Goal: Task Accomplishment & Management: Use online tool/utility

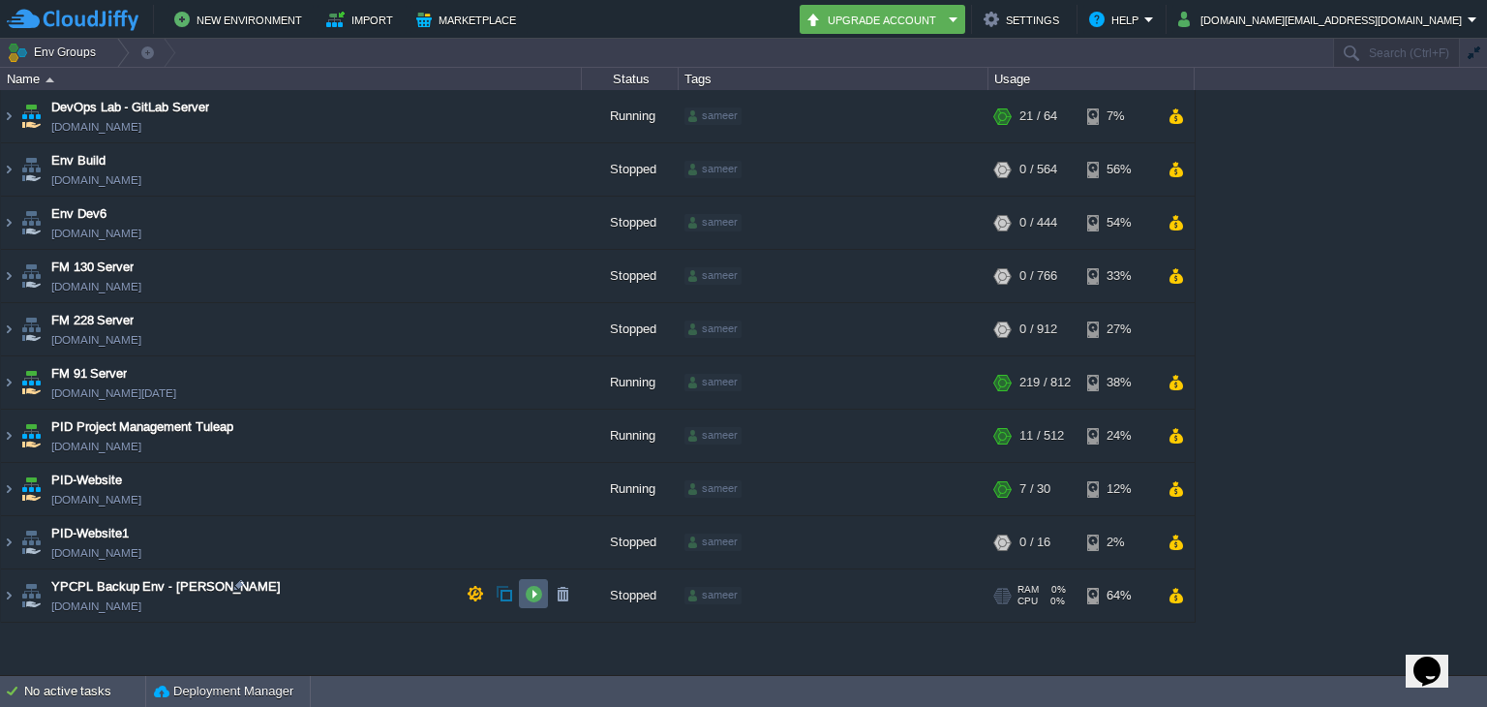
click at [533, 586] on button "button" at bounding box center [533, 593] width 17 height 17
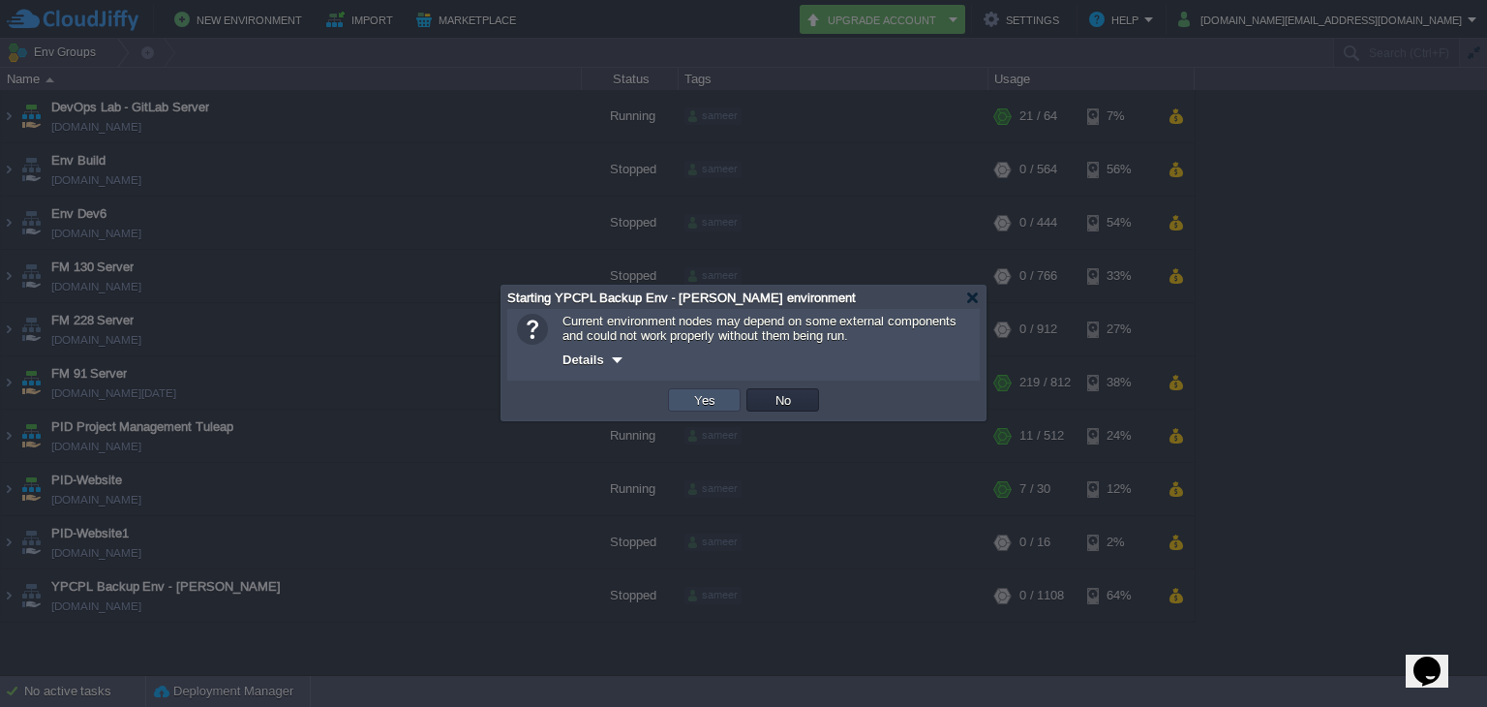
click at [705, 391] on button "Yes" at bounding box center [704, 399] width 33 height 17
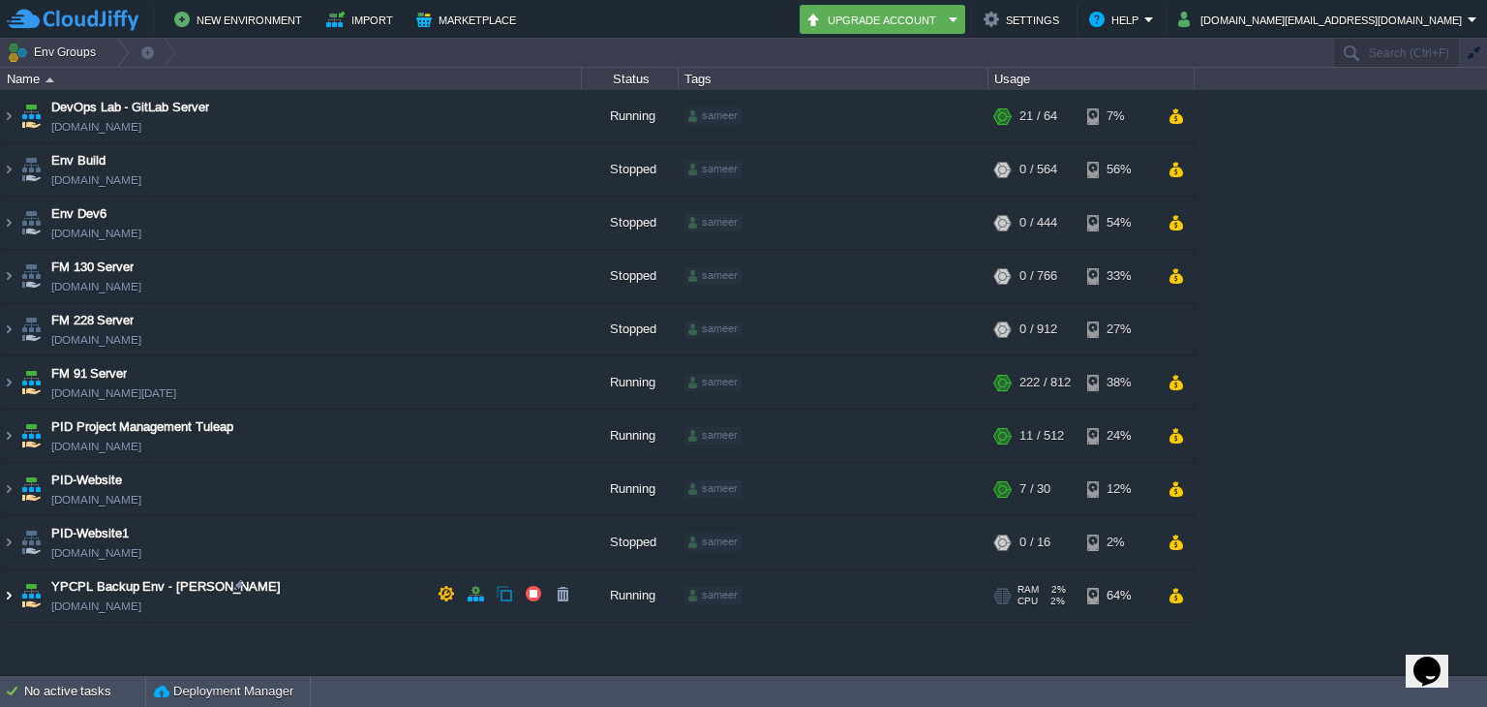
click at [8, 590] on img at bounding box center [8, 595] width 15 height 52
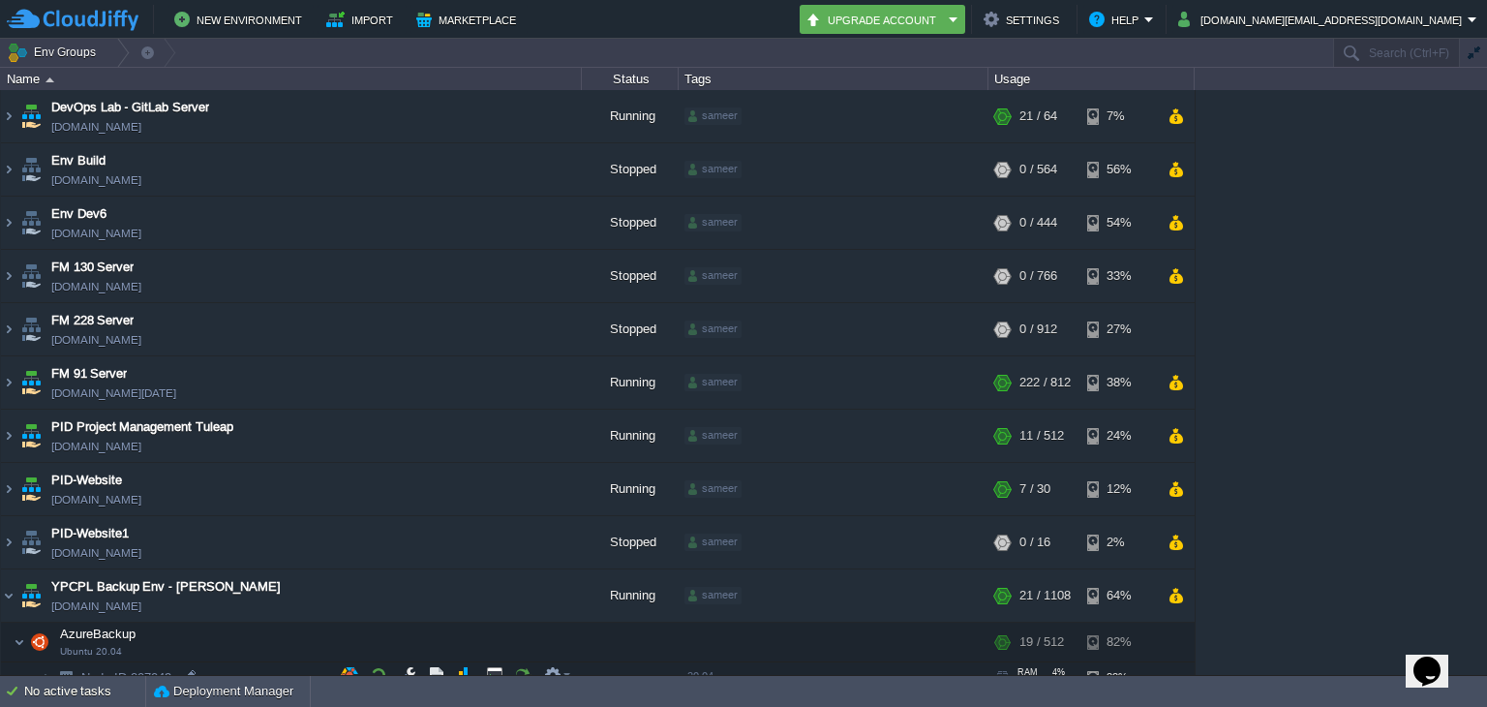
scroll to position [93, 0]
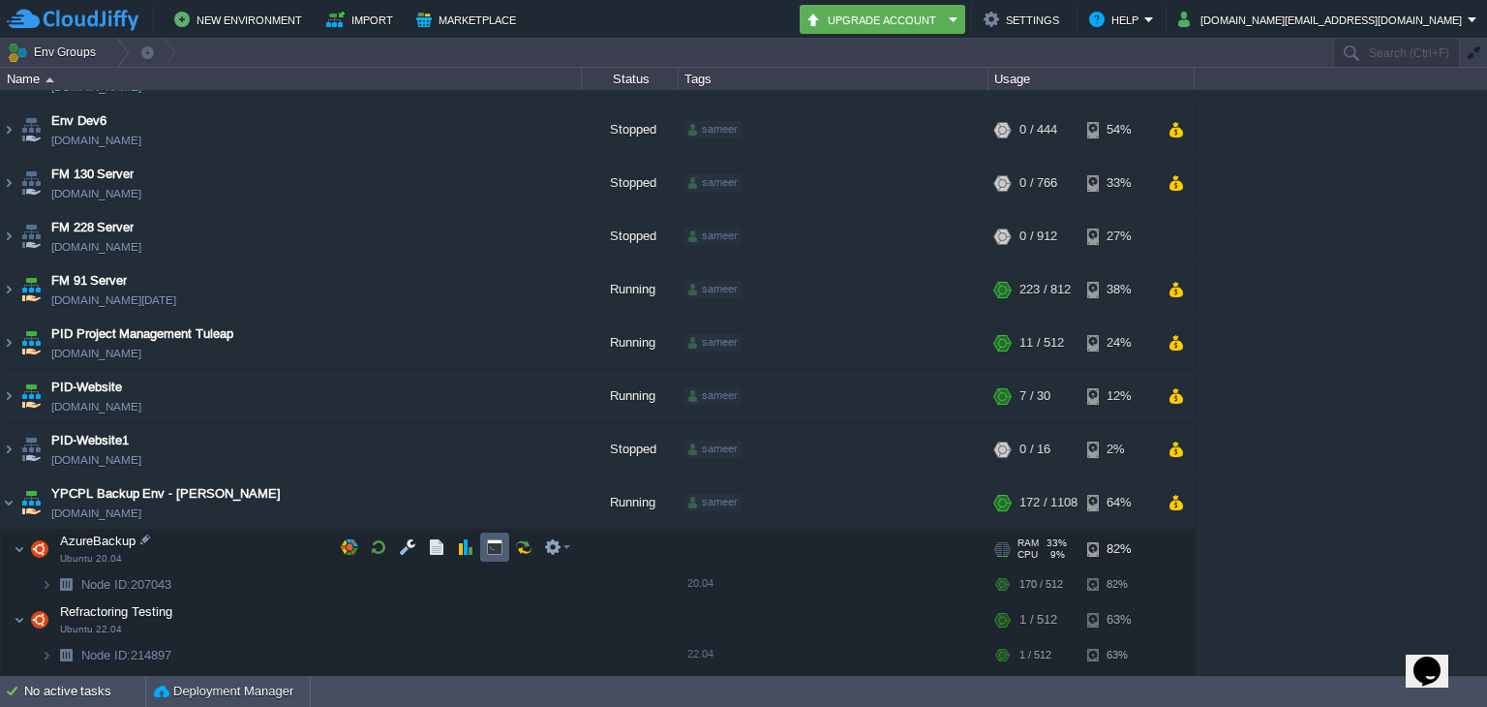
click at [492, 548] on button "button" at bounding box center [494, 546] width 17 height 17
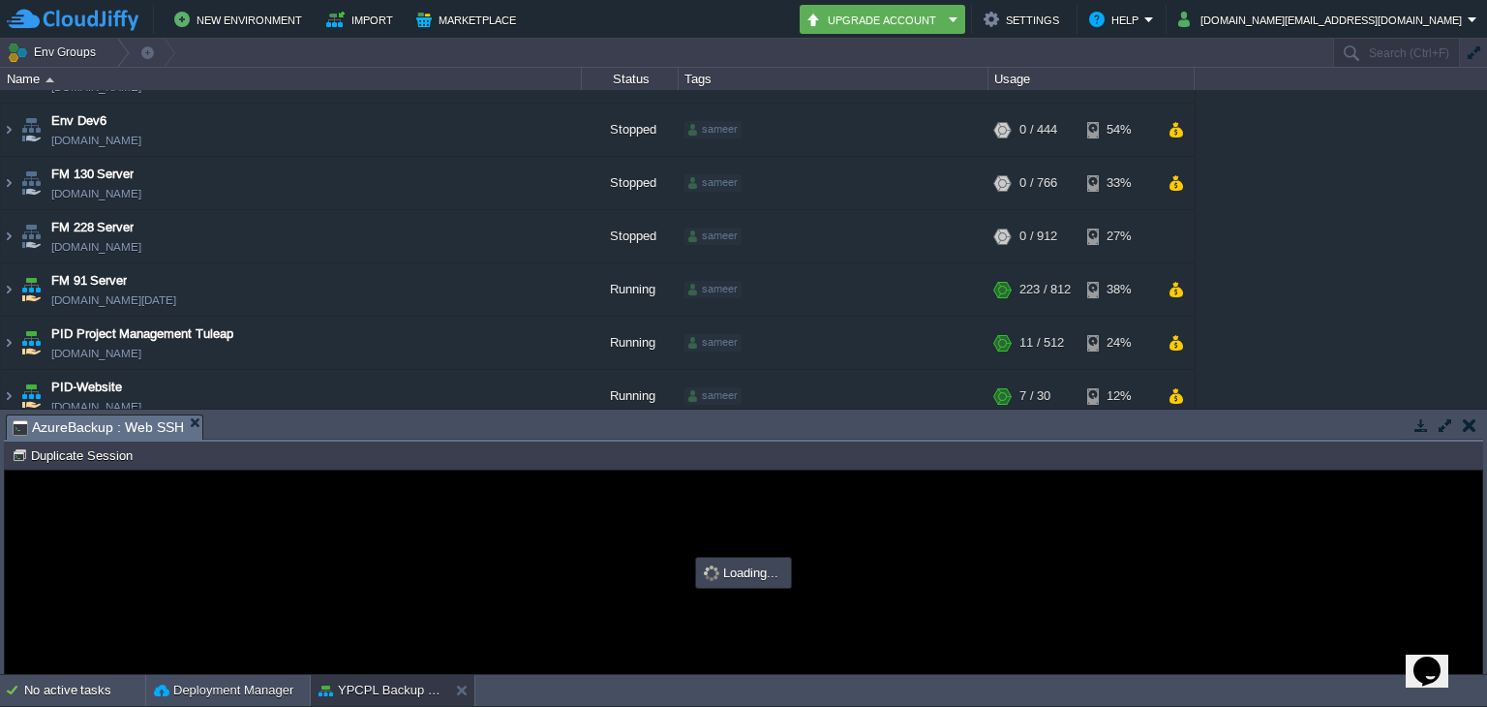
click at [1447, 419] on button "button" at bounding box center [1444, 424] width 17 height 17
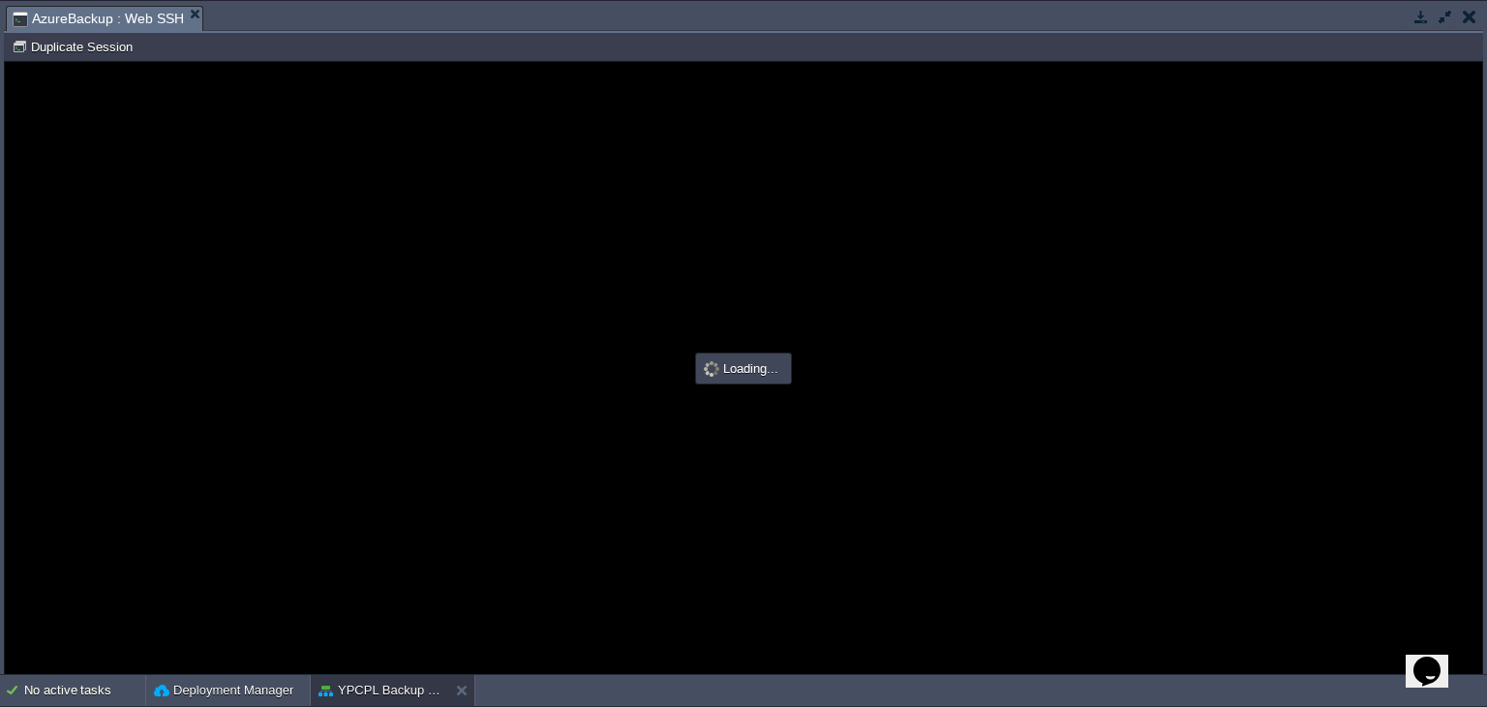
scroll to position [0, 0]
type input "#000000"
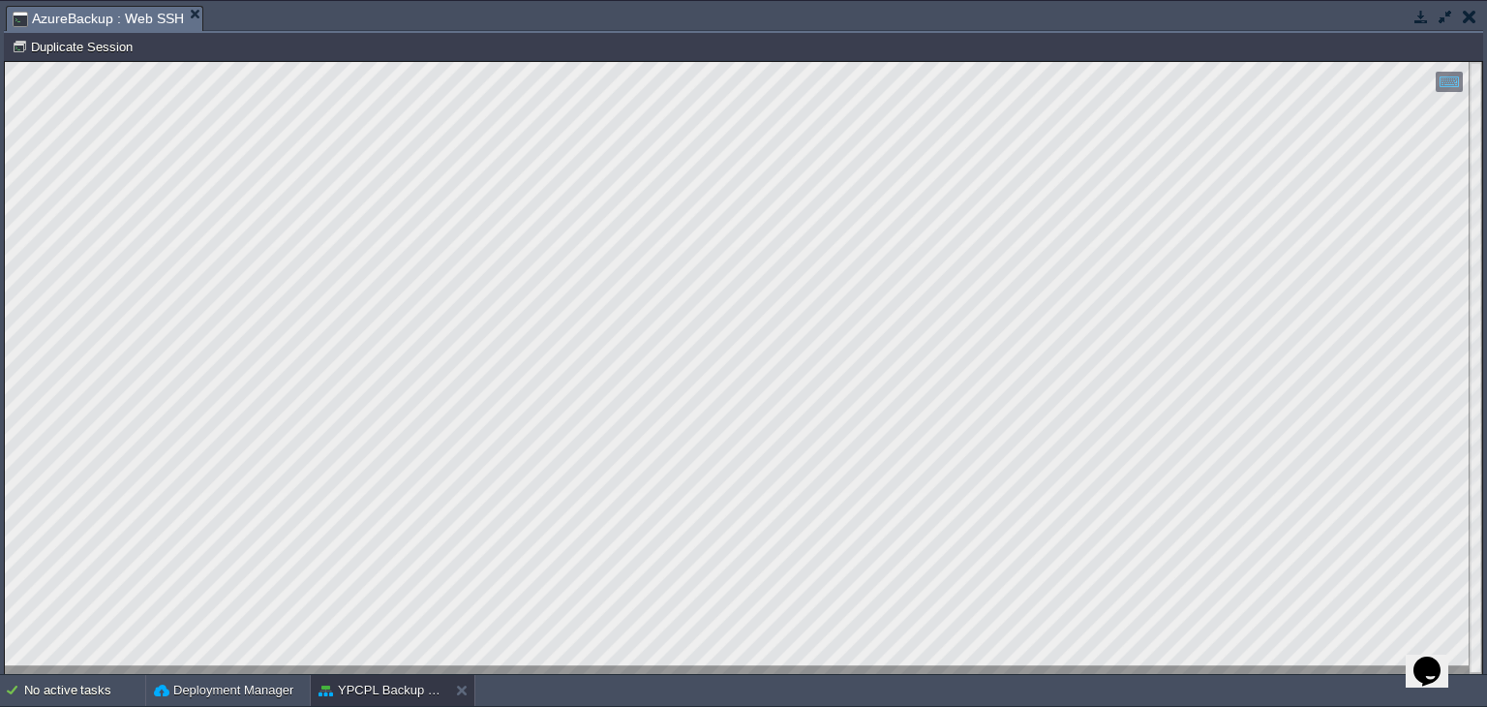
click at [1473, 15] on button "button" at bounding box center [1470, 16] width 14 height 17
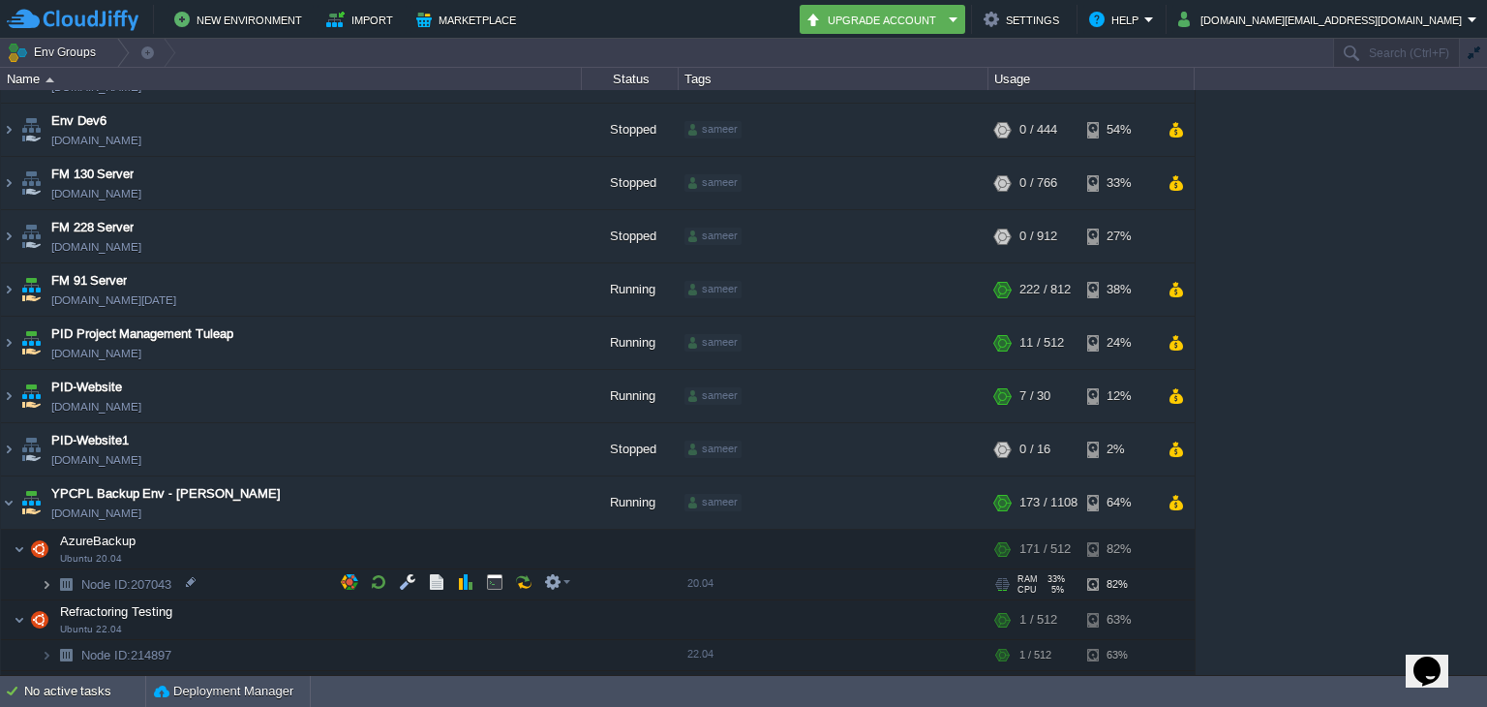
click at [50, 581] on img at bounding box center [47, 584] width 12 height 30
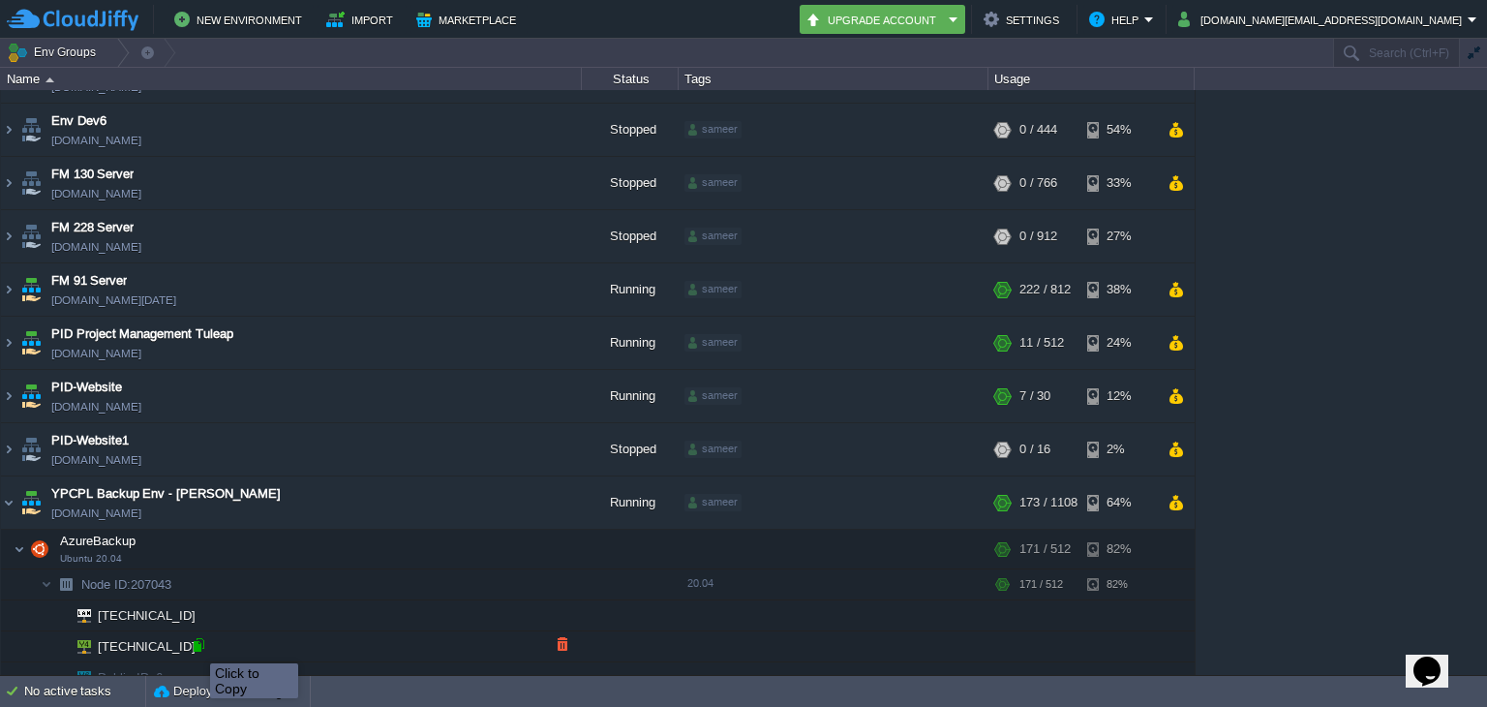
click at [196, 646] on div at bounding box center [198, 644] width 17 height 17
click at [414, 489] on td "YPCPL Backup Env - [PERSON_NAME] [DOMAIN_NAME]" at bounding box center [291, 502] width 581 height 53
